Goal: Transaction & Acquisition: Obtain resource

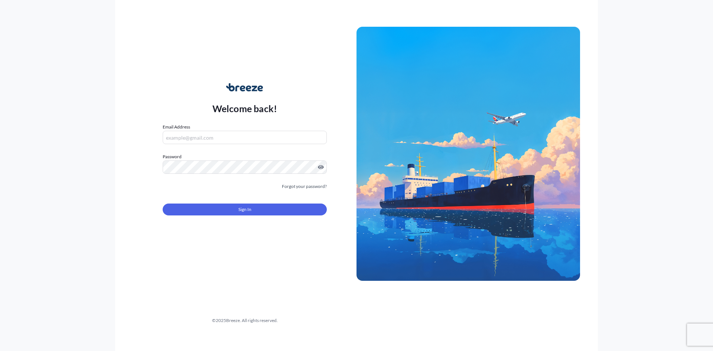
type input "[PERSON_NAME][EMAIL_ADDRESS][DOMAIN_NAME]"
click at [253, 209] on button "Sign In" at bounding box center [245, 210] width 164 height 12
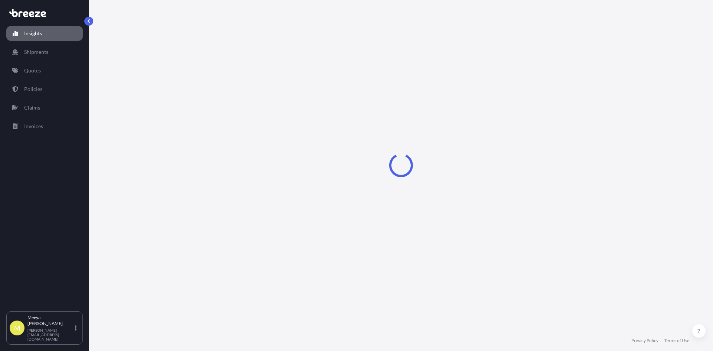
select select "2025"
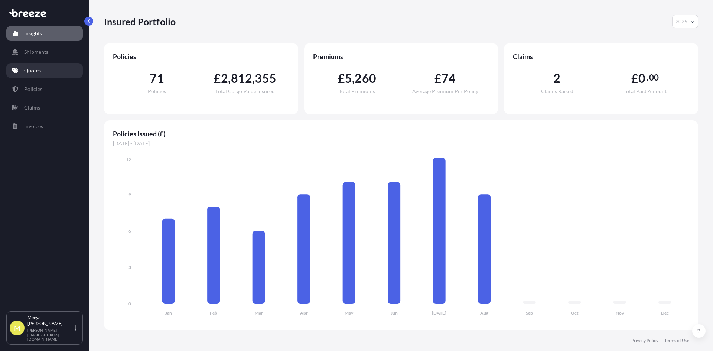
click at [42, 70] on link "Quotes" at bounding box center [44, 70] width 77 height 15
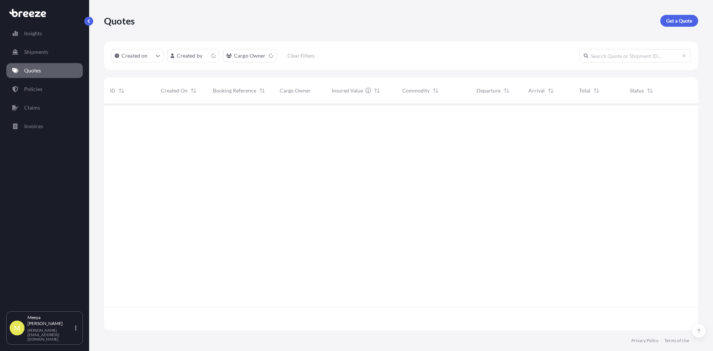
scroll to position [225, 589]
click at [687, 22] on p "Get a Quote" at bounding box center [679, 20] width 26 height 7
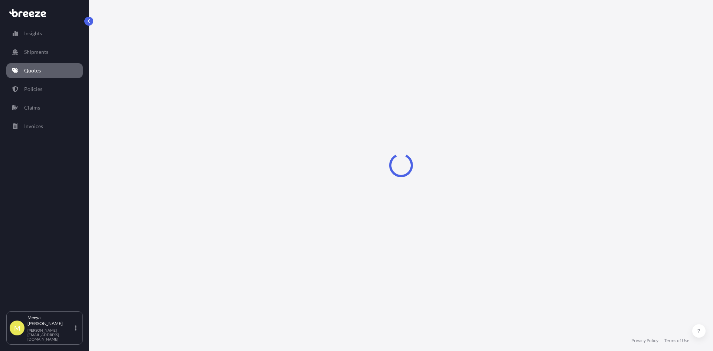
select select "Road"
select select "Sea"
select select "1"
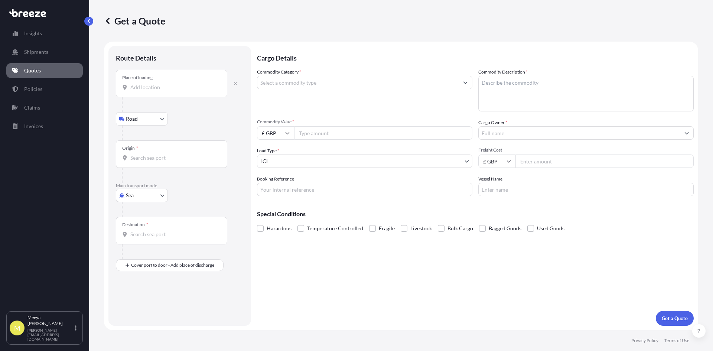
click at [160, 159] on input "Origin *" at bounding box center [174, 157] width 88 height 7
click at [193, 178] on div "CNYTN - Yantian Pt, [GEOGRAPHIC_DATA]" at bounding box center [189, 183] width 141 height 18
type input "CNYTN - Yantian Pt, [GEOGRAPHIC_DATA]"
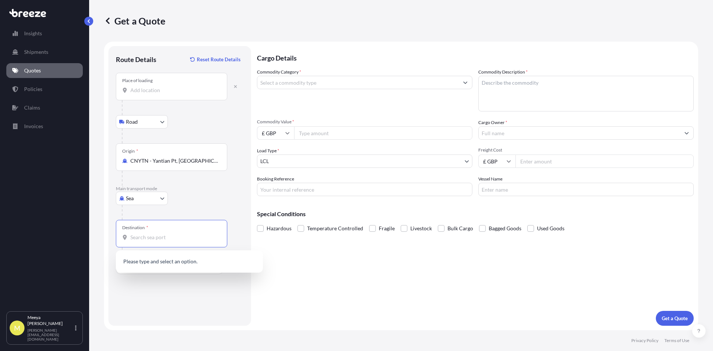
click at [146, 238] on input "Destination *" at bounding box center [174, 237] width 88 height 7
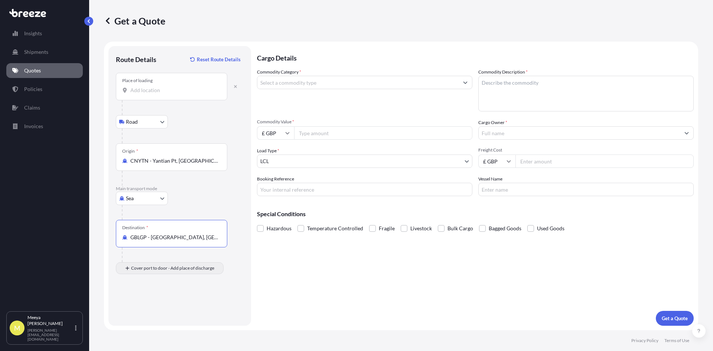
type input "GBLGP - [GEOGRAPHIC_DATA], [GEOGRAPHIC_DATA]"
click at [144, 302] on div "Place of Discharge" at bounding box center [171, 303] width 111 height 27
click at [144, 304] on input "Place of Discharge" at bounding box center [174, 307] width 88 height 7
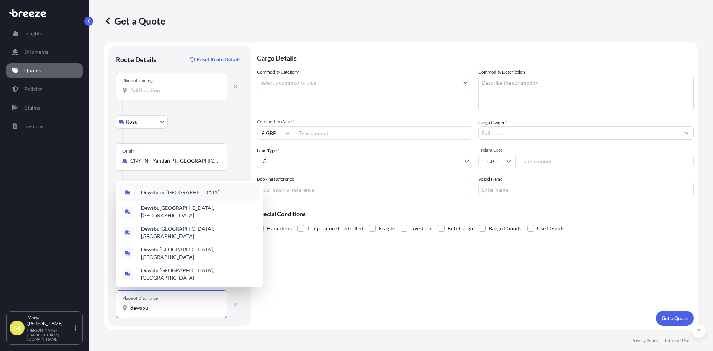
click at [149, 195] on b "Dewsbu" at bounding box center [150, 192] width 19 height 6
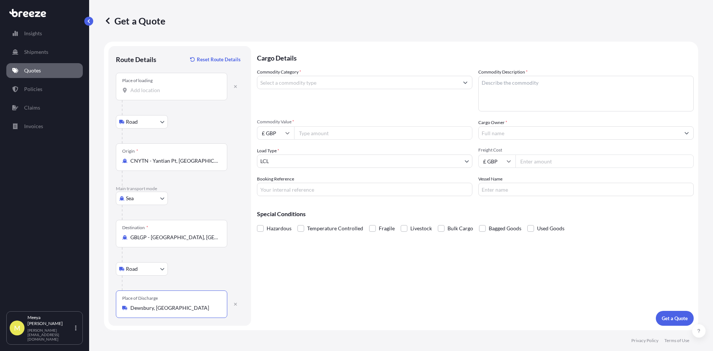
type input "Dewsbury, [GEOGRAPHIC_DATA]"
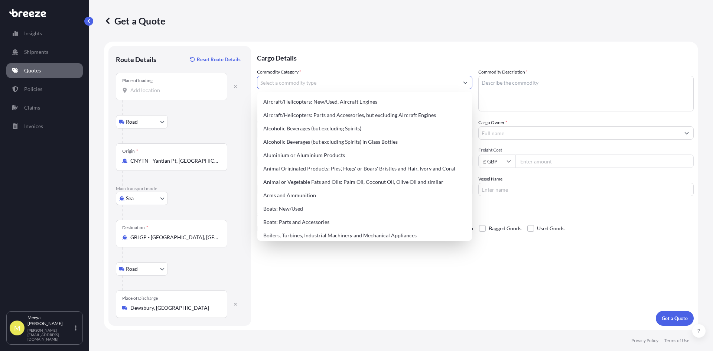
click at [305, 80] on input "Commodity Category *" at bounding box center [357, 82] width 201 height 13
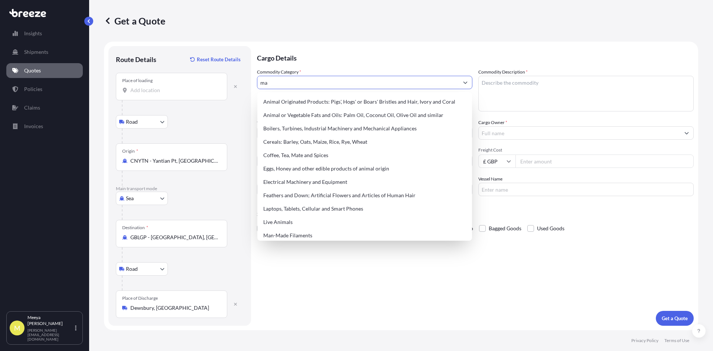
type input "m"
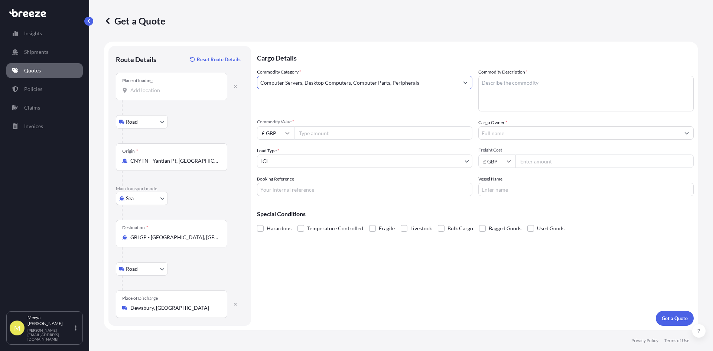
type input "Computer Servers, Desktop Computers, Computer Parts, Peripherals"
click at [311, 134] on input "Commodity Value *" at bounding box center [383, 132] width 178 height 13
click at [287, 130] on input "£ GBP" at bounding box center [275, 132] width 37 height 13
click at [277, 184] on div "$ USD" at bounding box center [275, 185] width 31 height 14
type input "$ USD"
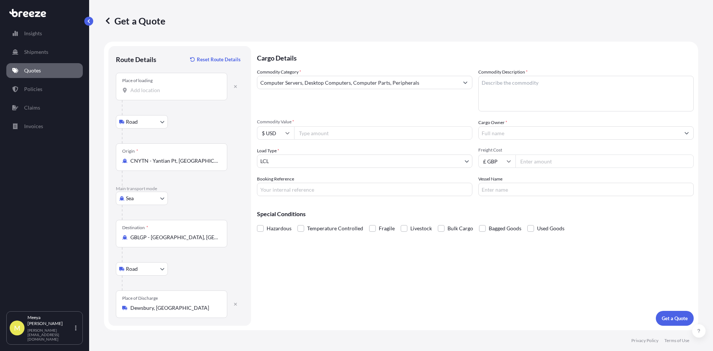
click at [307, 134] on input "Commodity Value *" at bounding box center [383, 132] width 178 height 13
type input "107190"
click at [292, 162] on body "Insights Shipments Quotes Policies Claims Invoices M [PERSON_NAME] [PERSON_NAME…" at bounding box center [356, 175] width 713 height 351
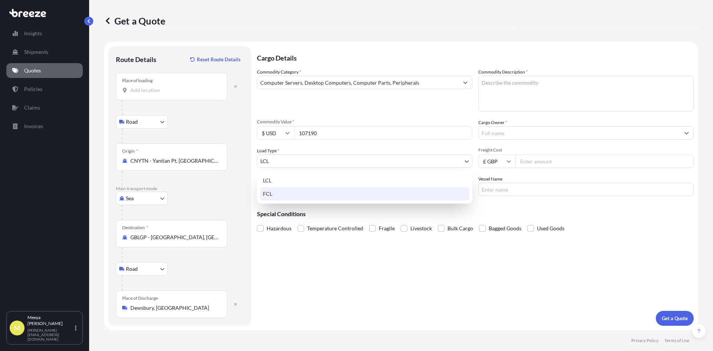
click at [269, 195] on div "FCL" at bounding box center [364, 193] width 209 height 13
select select "2"
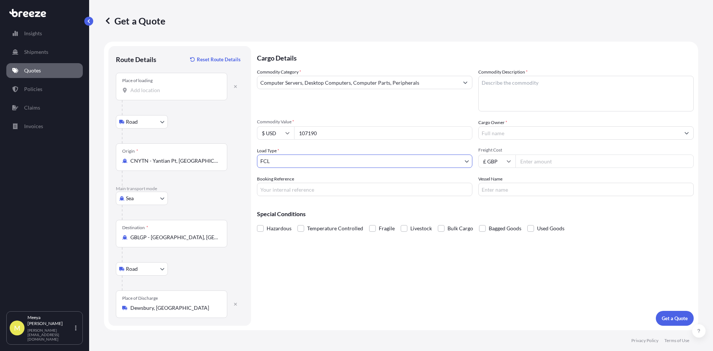
click at [289, 190] on input "Booking Reference" at bounding box center [364, 189] width 215 height 13
type input "SQ19477"
click at [499, 84] on textarea "Commodity Description *" at bounding box center [585, 94] width 215 height 36
type textarea "o"
type textarea "Panel Cutter Machine"
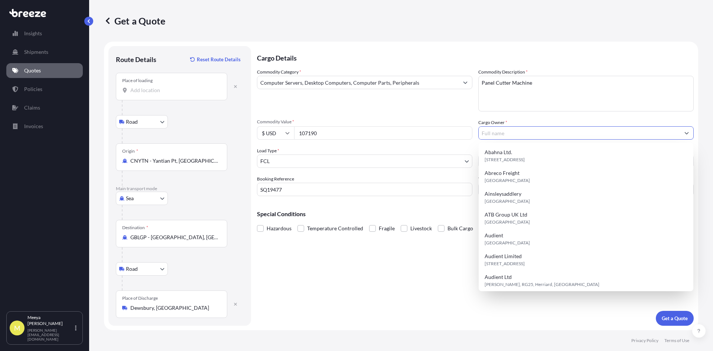
click at [498, 132] on input "Cargo Owner *" at bounding box center [579, 132] width 201 height 13
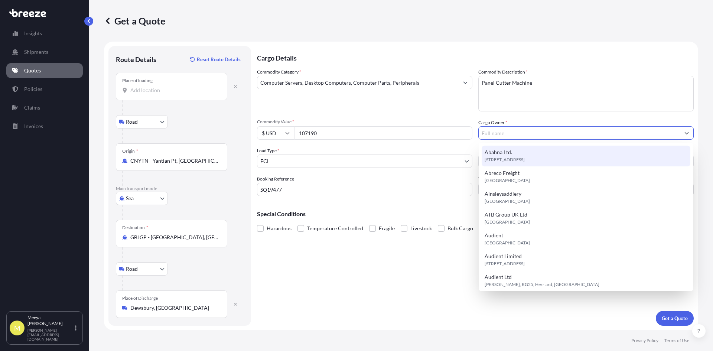
click at [503, 134] on input "Cargo Owner *" at bounding box center [579, 132] width 201 height 13
paste input "[PERSON_NAME][EMAIL_ADDRESS][DOMAIN_NAME]"
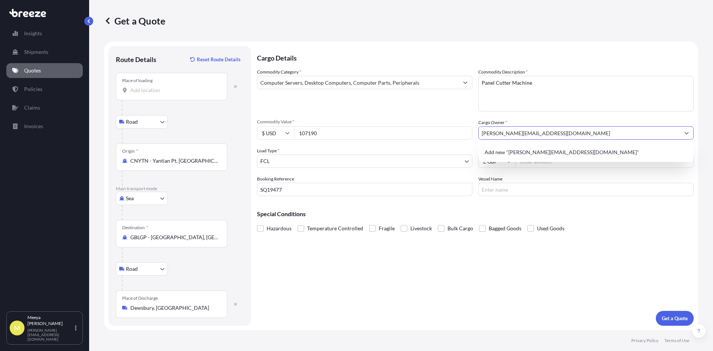
click at [507, 134] on input "[PERSON_NAME][EMAIL_ADDRESS][DOMAIN_NAME]" at bounding box center [579, 132] width 201 height 13
click at [548, 133] on input "[DOMAIN_NAME]" at bounding box center [579, 132] width 201 height 13
click at [564, 134] on input "multidimensionfreight" at bounding box center [579, 132] width 201 height 13
click at [547, 153] on span "Add new "multidimensionfreight"" at bounding box center [524, 152] width 78 height 7
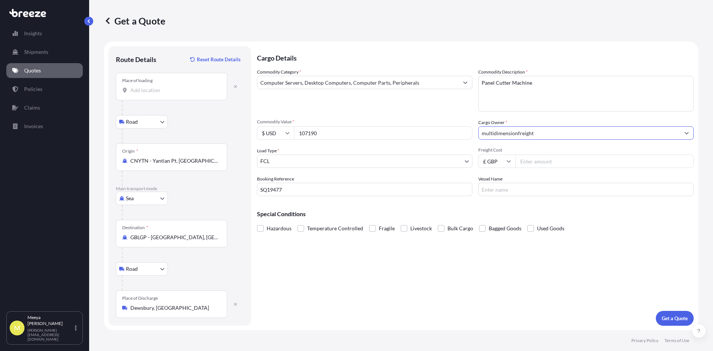
type input "multidimensionfreight"
click at [524, 163] on input "Freight Cost" at bounding box center [604, 160] width 178 height 13
click at [533, 164] on input "Freight Cost" at bounding box center [604, 160] width 178 height 13
type input "6826.39"
click at [679, 317] on p "Get a Quote" at bounding box center [675, 318] width 26 height 7
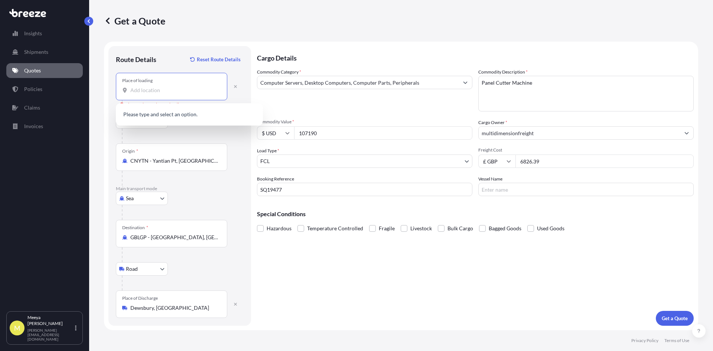
click at [149, 90] on input "Place of loading Please select a place of loading" at bounding box center [174, 90] width 88 height 7
click at [174, 90] on input "Place of loading Please select a place of loading" at bounding box center [174, 90] width 88 height 7
click at [238, 87] on button "button" at bounding box center [235, 87] width 16 height 12
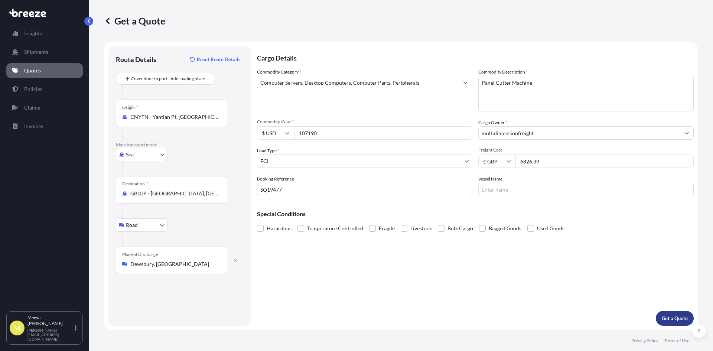
click at [668, 314] on button "Get a Quote" at bounding box center [675, 318] width 38 height 15
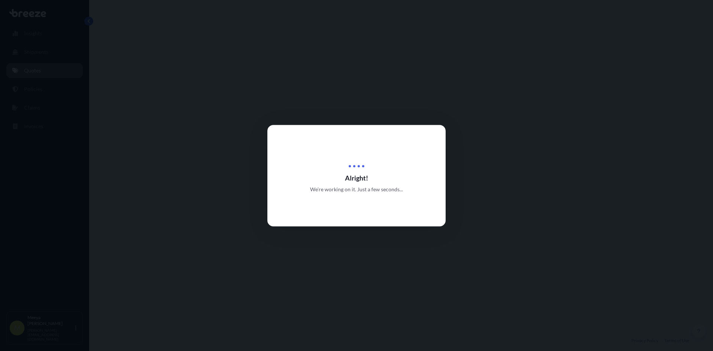
select select "Sea"
select select "Road"
select select "2"
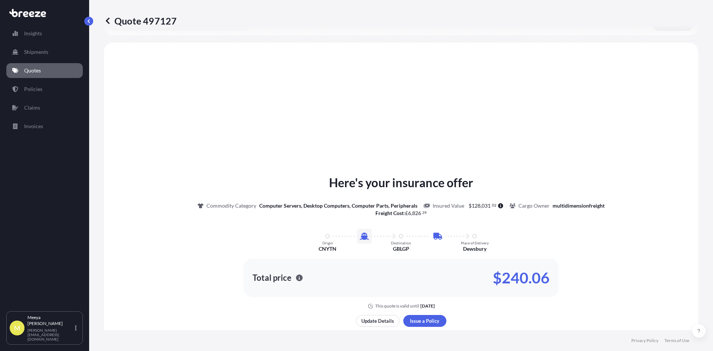
scroll to position [253, 0]
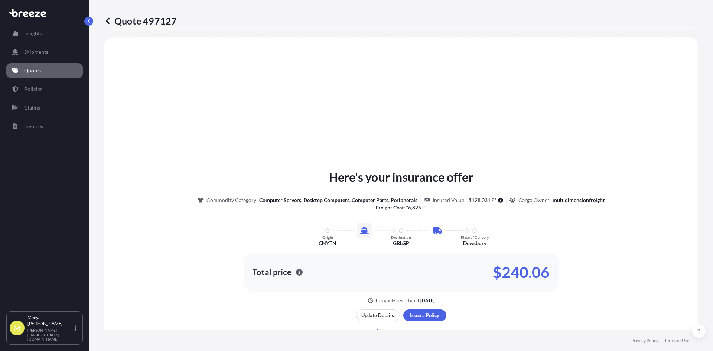
click at [42, 70] on link "Quotes" at bounding box center [44, 70] width 77 height 15
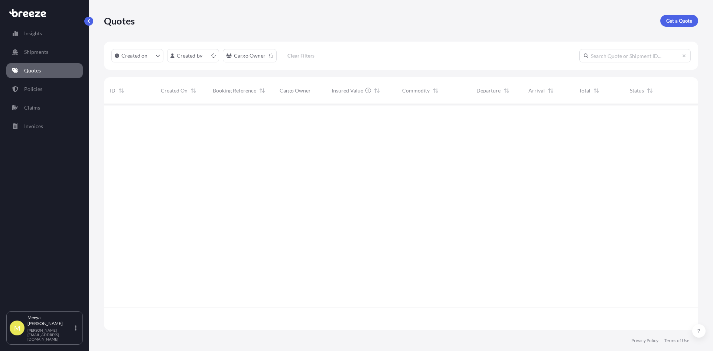
scroll to position [225, 589]
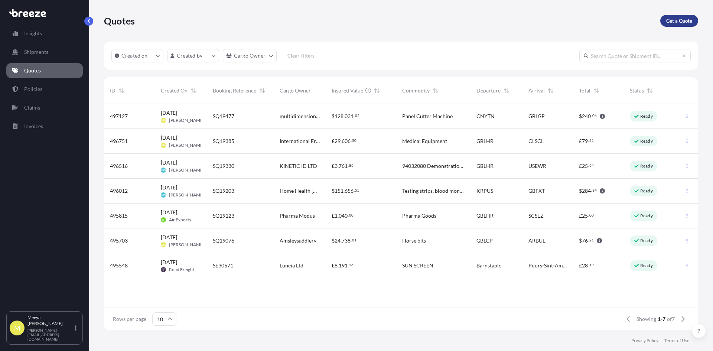
click at [686, 22] on p "Get a Quote" at bounding box center [679, 20] width 26 height 7
select select "Road"
select select "Sea"
select select "1"
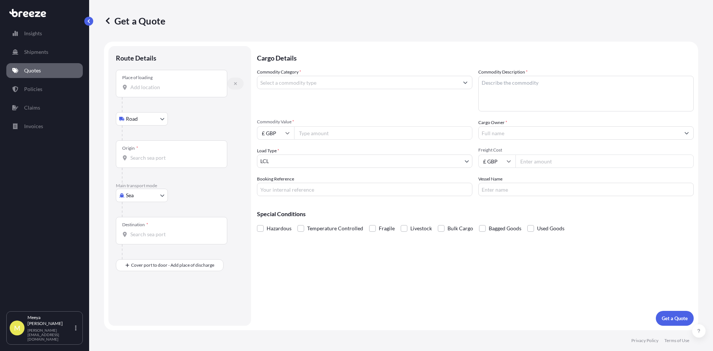
click at [234, 83] on icon "button" at bounding box center [235, 83] width 4 height 4
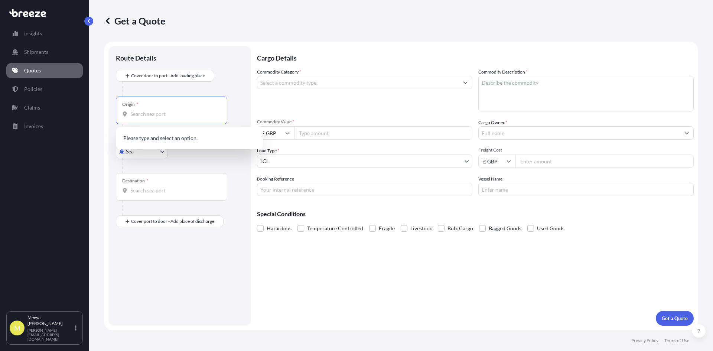
click at [149, 114] on input "Origin *" at bounding box center [174, 113] width 88 height 7
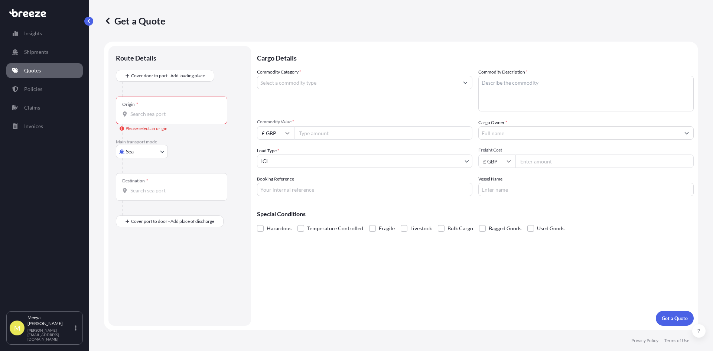
click at [167, 114] on input "Origin * Please select an origin" at bounding box center [174, 113] width 88 height 7
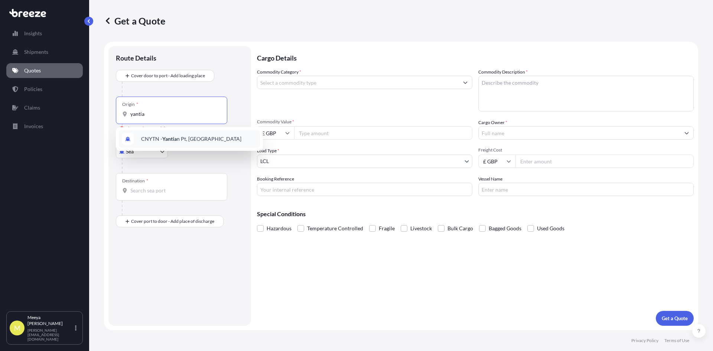
click at [180, 139] on span "CNYTN - Yantia n Pt, [GEOGRAPHIC_DATA]" at bounding box center [191, 138] width 100 height 7
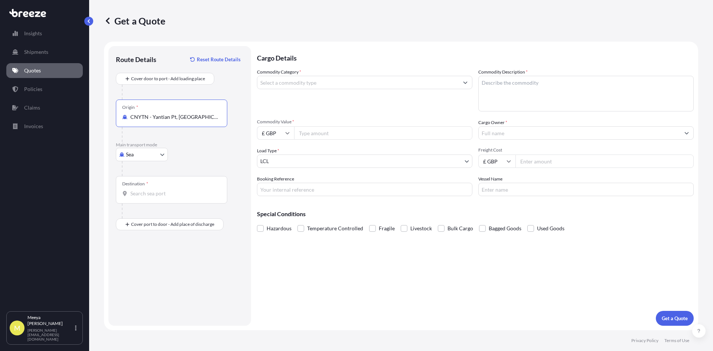
type input "CNYTN - Yantian Pt, [GEOGRAPHIC_DATA]"
click at [150, 193] on input "Destination *" at bounding box center [174, 193] width 88 height 7
click at [154, 194] on input "Destination * Please select a destination" at bounding box center [174, 193] width 88 height 7
type input "GBFXT - Felixstowe, [GEOGRAPHIC_DATA]"
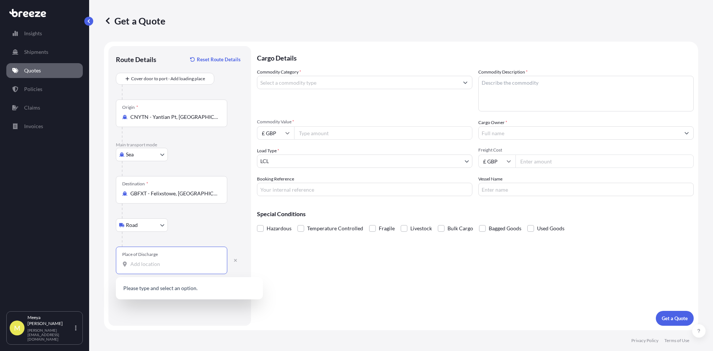
click at [155, 260] on input "Place of Discharge" at bounding box center [174, 263] width 88 height 7
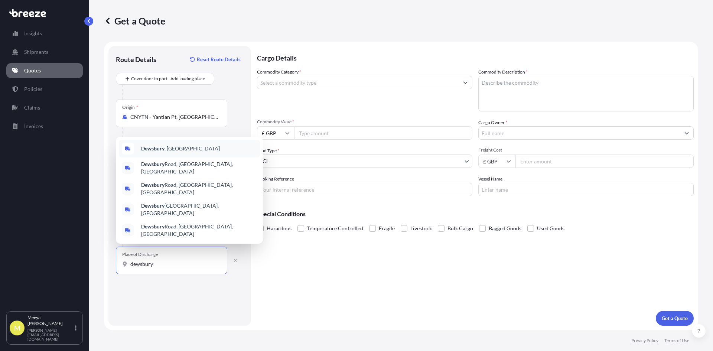
click at [174, 152] on span "Dewsbury , [GEOGRAPHIC_DATA]" at bounding box center [180, 148] width 79 height 7
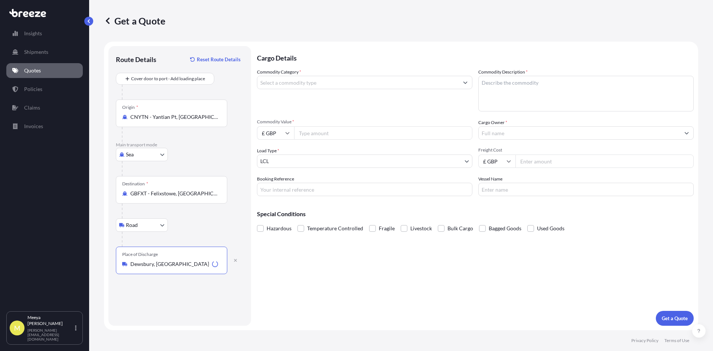
type input "Dewsbury, [GEOGRAPHIC_DATA]"
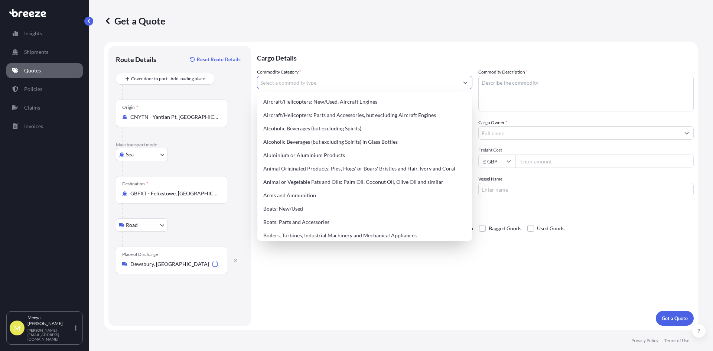
click at [273, 81] on input "Commodity Category *" at bounding box center [357, 82] width 201 height 13
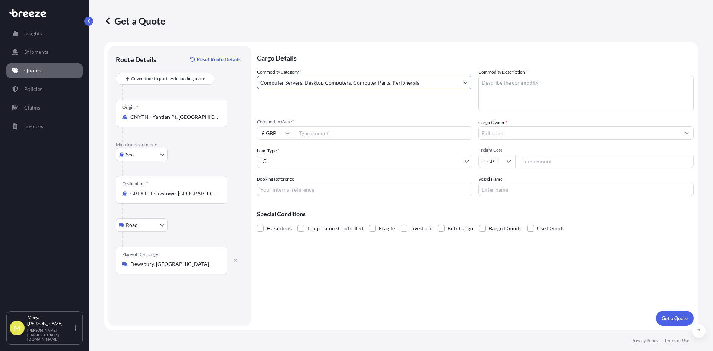
type input "Computer Servers, Desktop Computers, Computer Parts, Peripherals"
click at [320, 136] on input "Commodity Value *" at bounding box center [383, 132] width 178 height 13
click at [285, 133] on icon at bounding box center [287, 133] width 4 height 4
click at [278, 183] on div "$ USD" at bounding box center [275, 185] width 31 height 14
type input "$ USD"
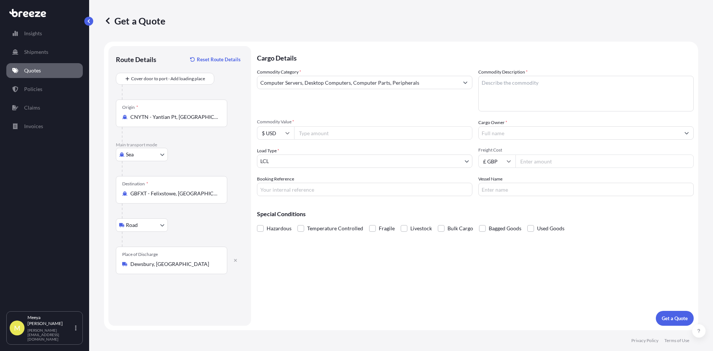
click at [319, 135] on input "Commodity Value *" at bounding box center [383, 132] width 178 height 13
type input "107190"
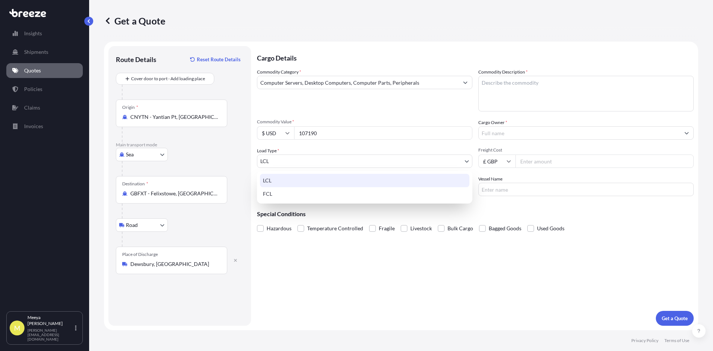
click at [467, 159] on body "Insights Shipments Quotes Policies Claims Invoices M [PERSON_NAME] [PERSON_NAME…" at bounding box center [356, 175] width 713 height 351
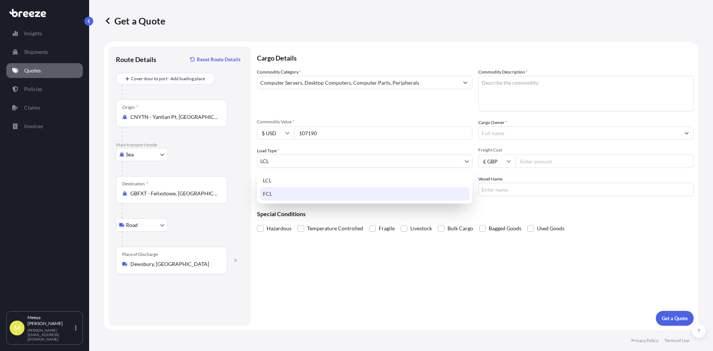
click at [280, 192] on div "FCL" at bounding box center [364, 193] width 209 height 13
select select "2"
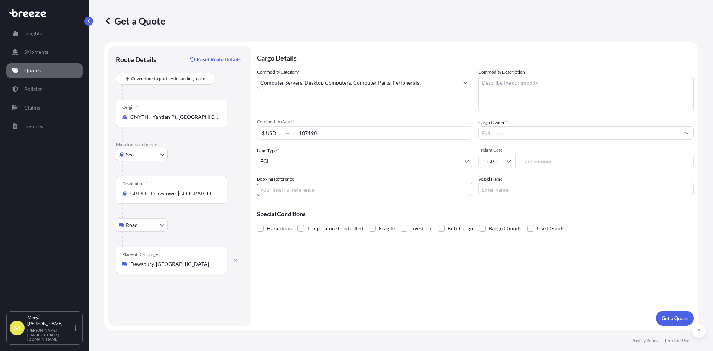
click at [301, 189] on input "Booking Reference" at bounding box center [364, 189] width 215 height 13
type input "SQ19476"
click at [498, 84] on textarea "Commodity Description *" at bounding box center [585, 94] width 215 height 36
type textarea "Computerised panel cutter machine"
click at [517, 131] on input "Cargo Owner *" at bounding box center [579, 132] width 201 height 13
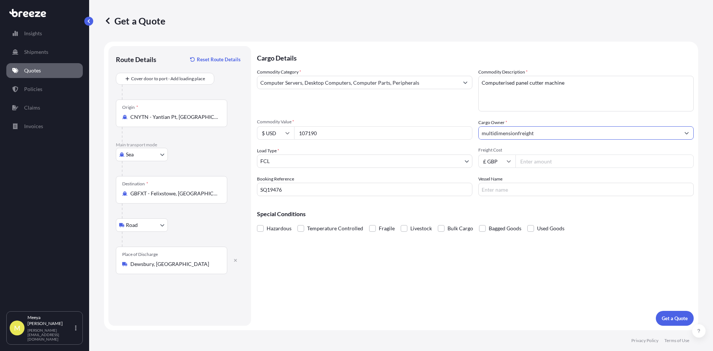
type input "multidimensionfreight"
click at [524, 159] on input "Freight Cost" at bounding box center [604, 160] width 178 height 13
click at [520, 160] on input "Freight Cost" at bounding box center [604, 160] width 178 height 13
type input "6723.66"
click at [675, 323] on button "Get a Quote" at bounding box center [675, 318] width 38 height 15
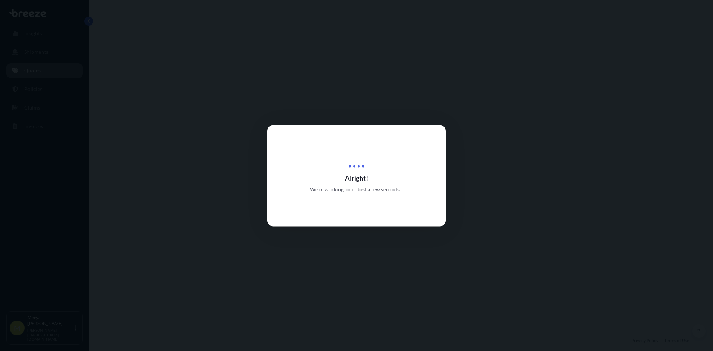
select select "Sea"
select select "Road"
select select "2"
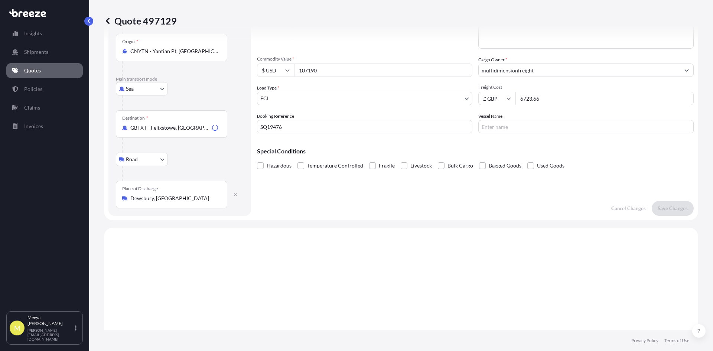
scroll to position [253, 0]
